Goal: Information Seeking & Learning: Learn about a topic

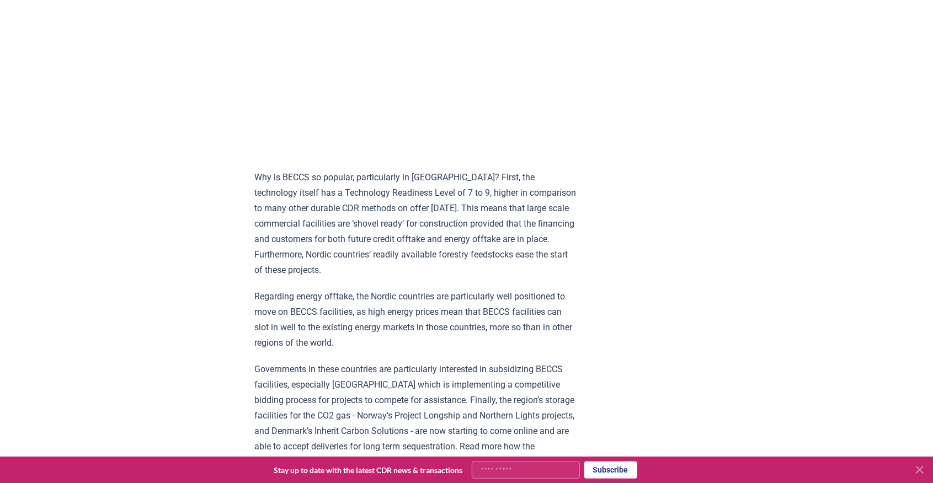
scroll to position [1066, 0]
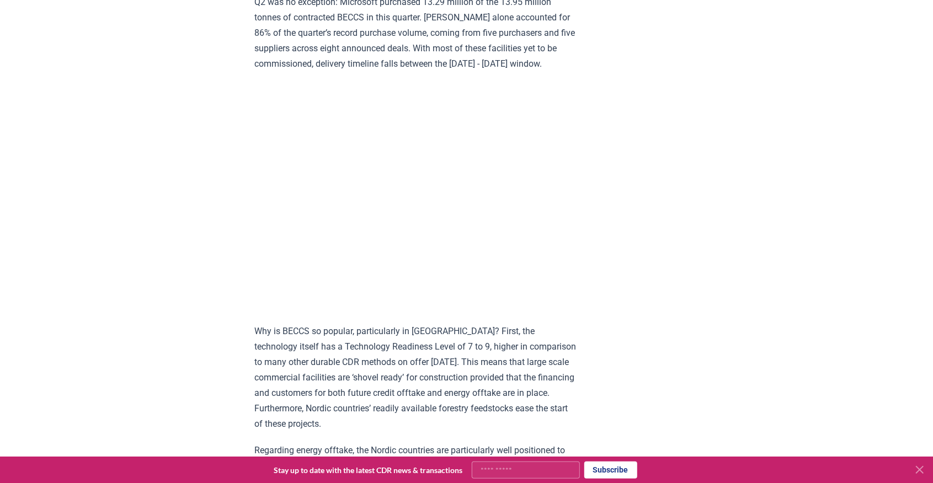
drag, startPoint x: 473, startPoint y: 227, endPoint x: 133, endPoint y: 161, distance: 346.2
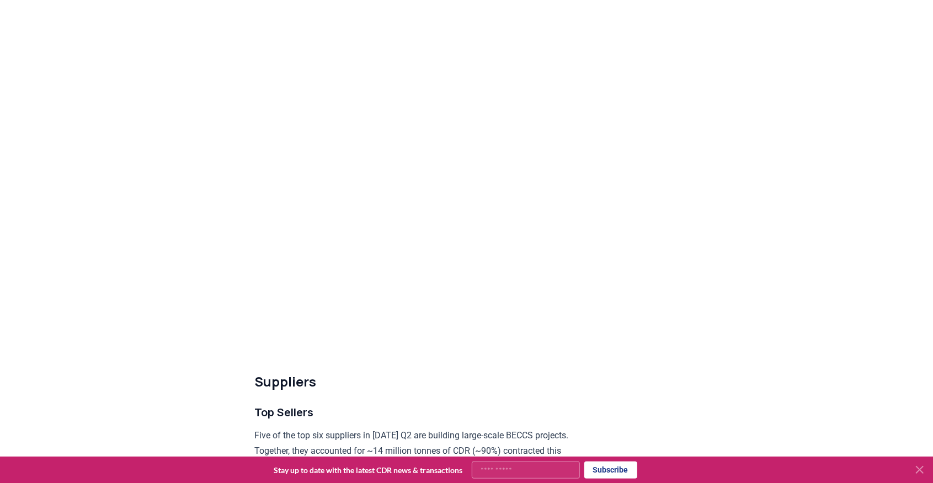
scroll to position [3346, 0]
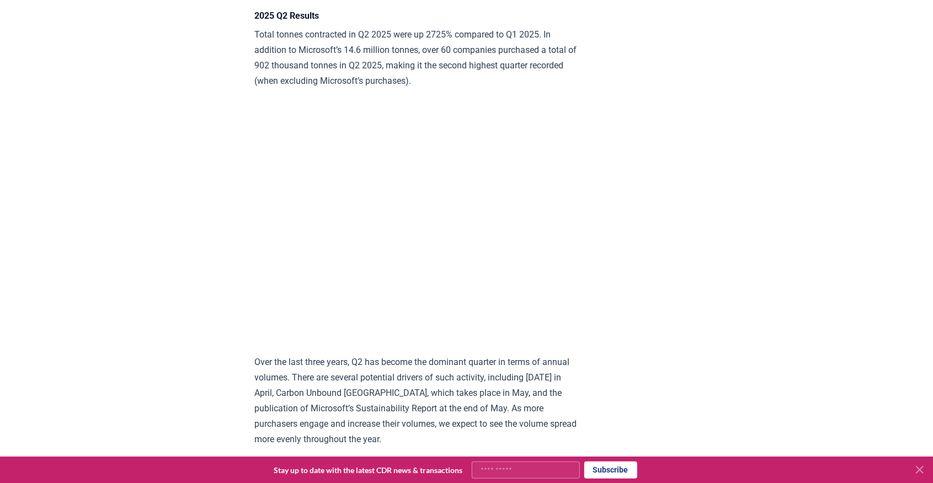
scroll to position [1728, 0]
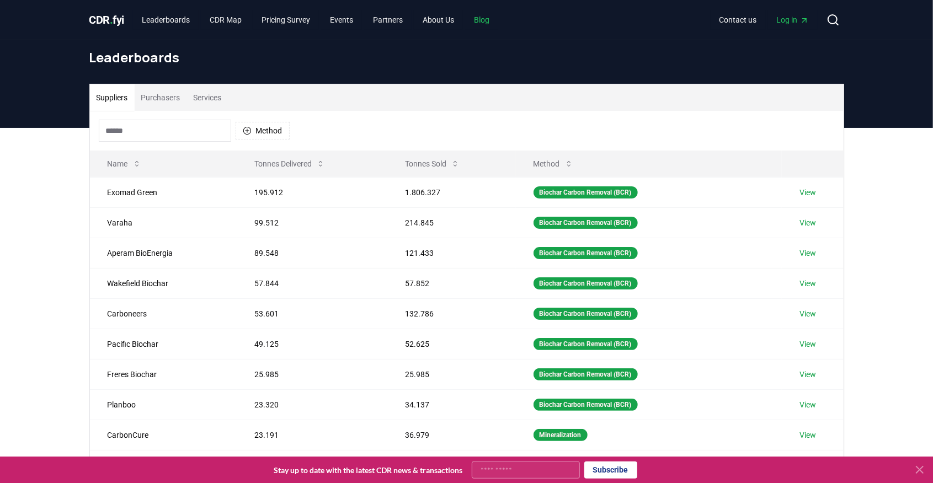
click at [489, 17] on link "Blog" at bounding box center [481, 20] width 33 height 20
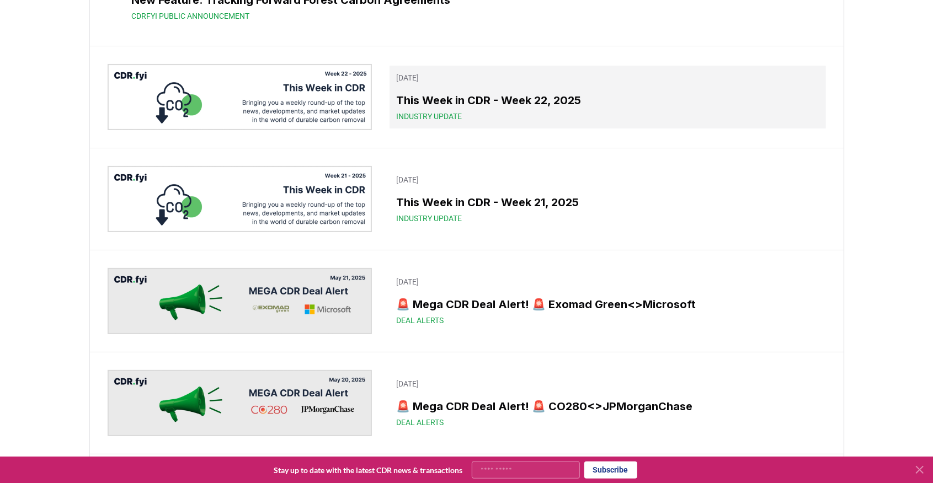
scroll to position [2758, 0]
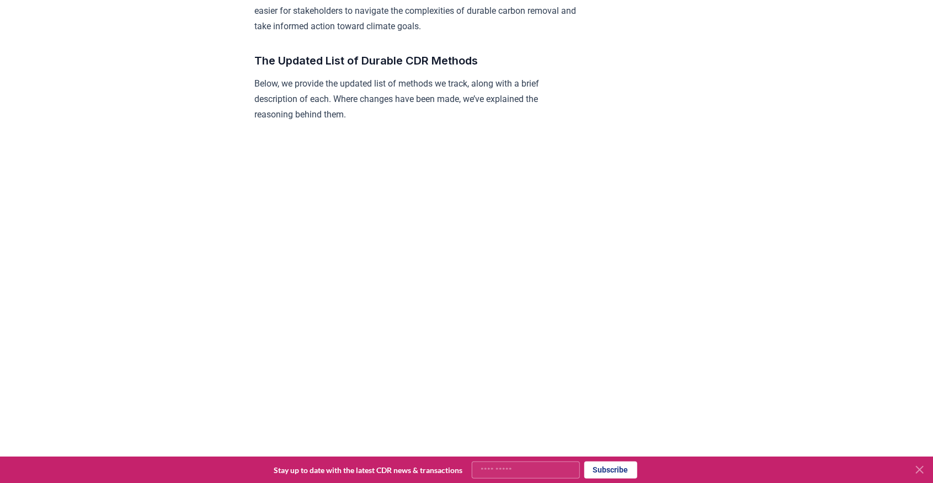
scroll to position [927, 0]
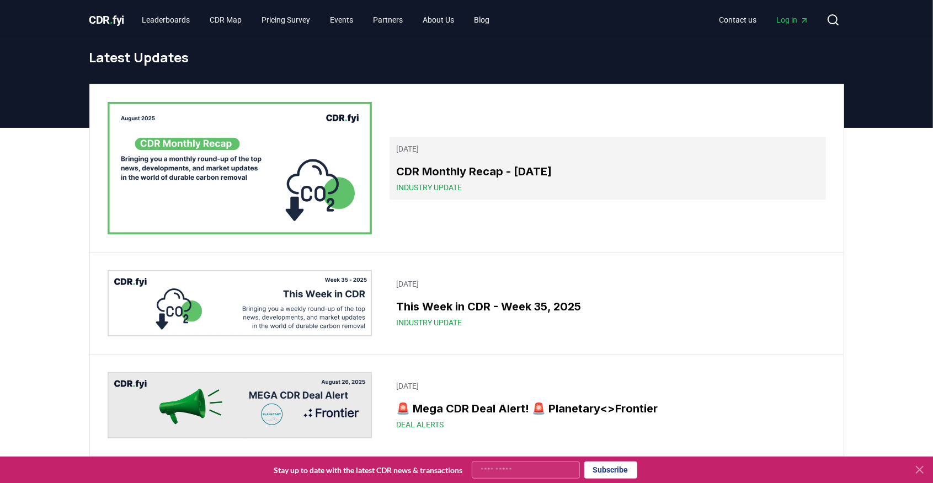
scroll to position [36, 0]
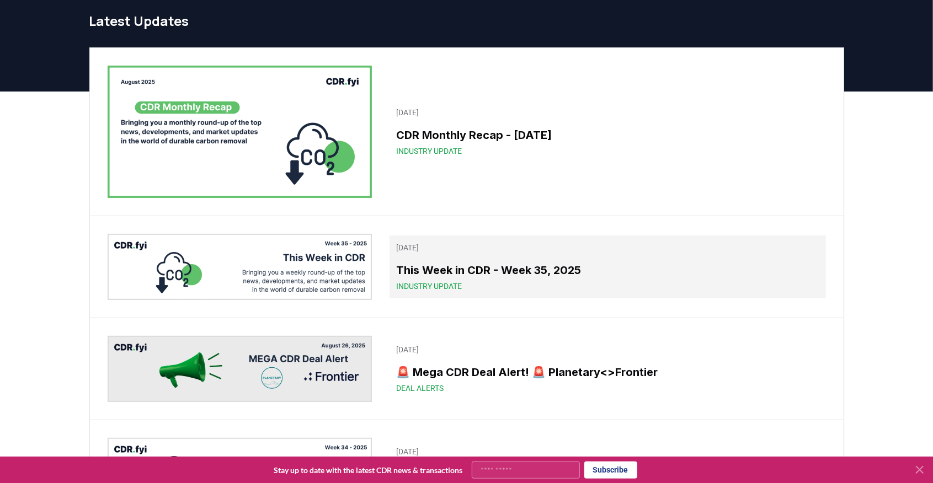
click at [514, 260] on link "August 29, 2025 This Week in CDR - Week 35, 2025 Industry Update" at bounding box center [607, 267] width 436 height 63
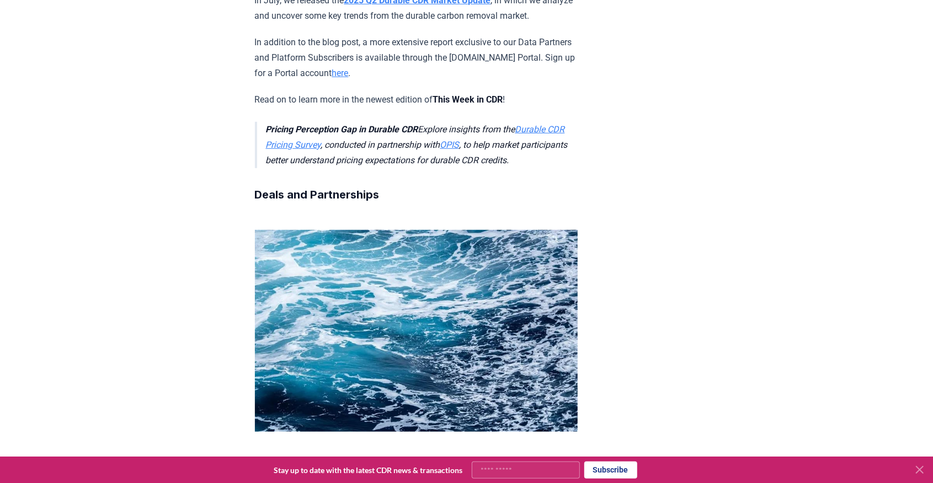
scroll to position [367, 0]
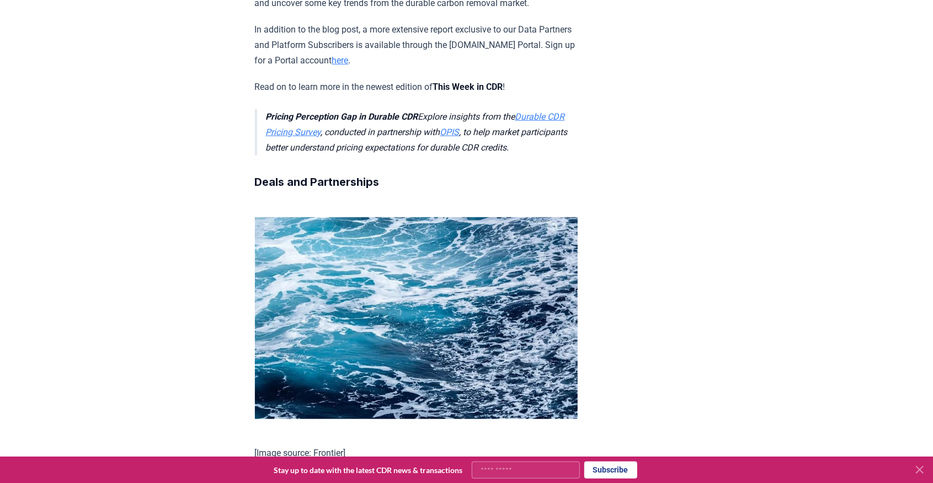
click at [314, 129] on link "Durable CDR Pricing Survey" at bounding box center [415, 124] width 299 height 26
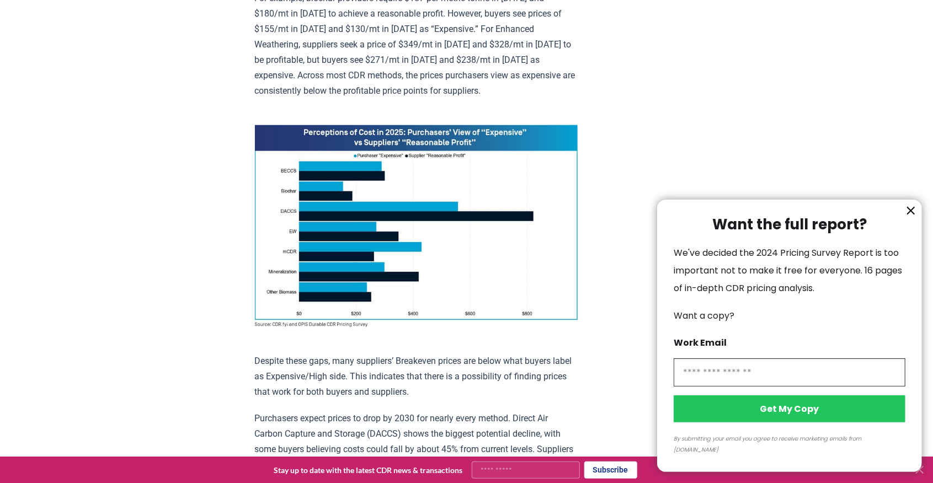
scroll to position [735, 0]
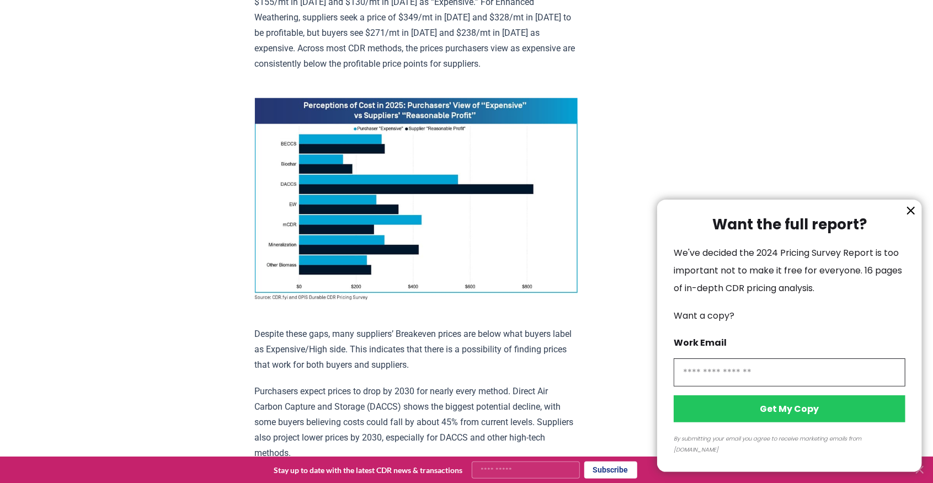
drag, startPoint x: 910, startPoint y: 226, endPoint x: 821, endPoint y: 223, distance: 89.4
click at [910, 217] on icon "information" at bounding box center [910, 210] width 13 height 13
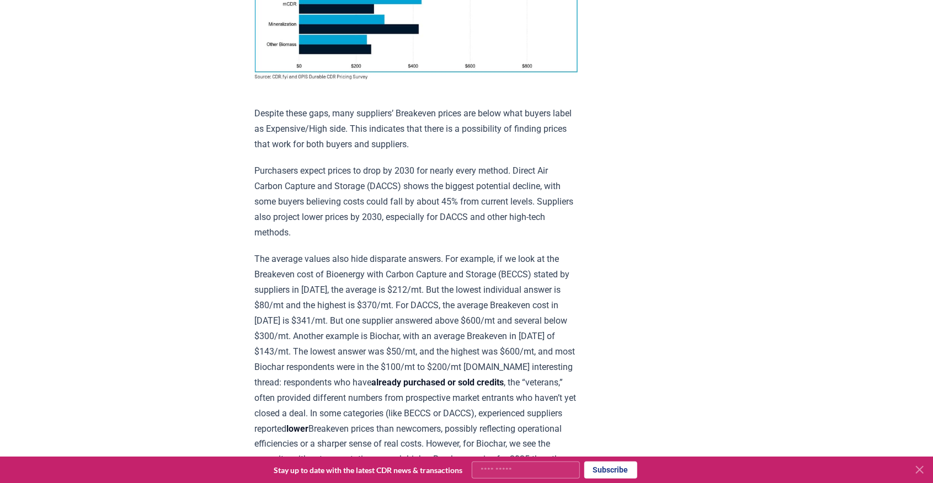
scroll to position [1066, 0]
